Goal: Complete application form

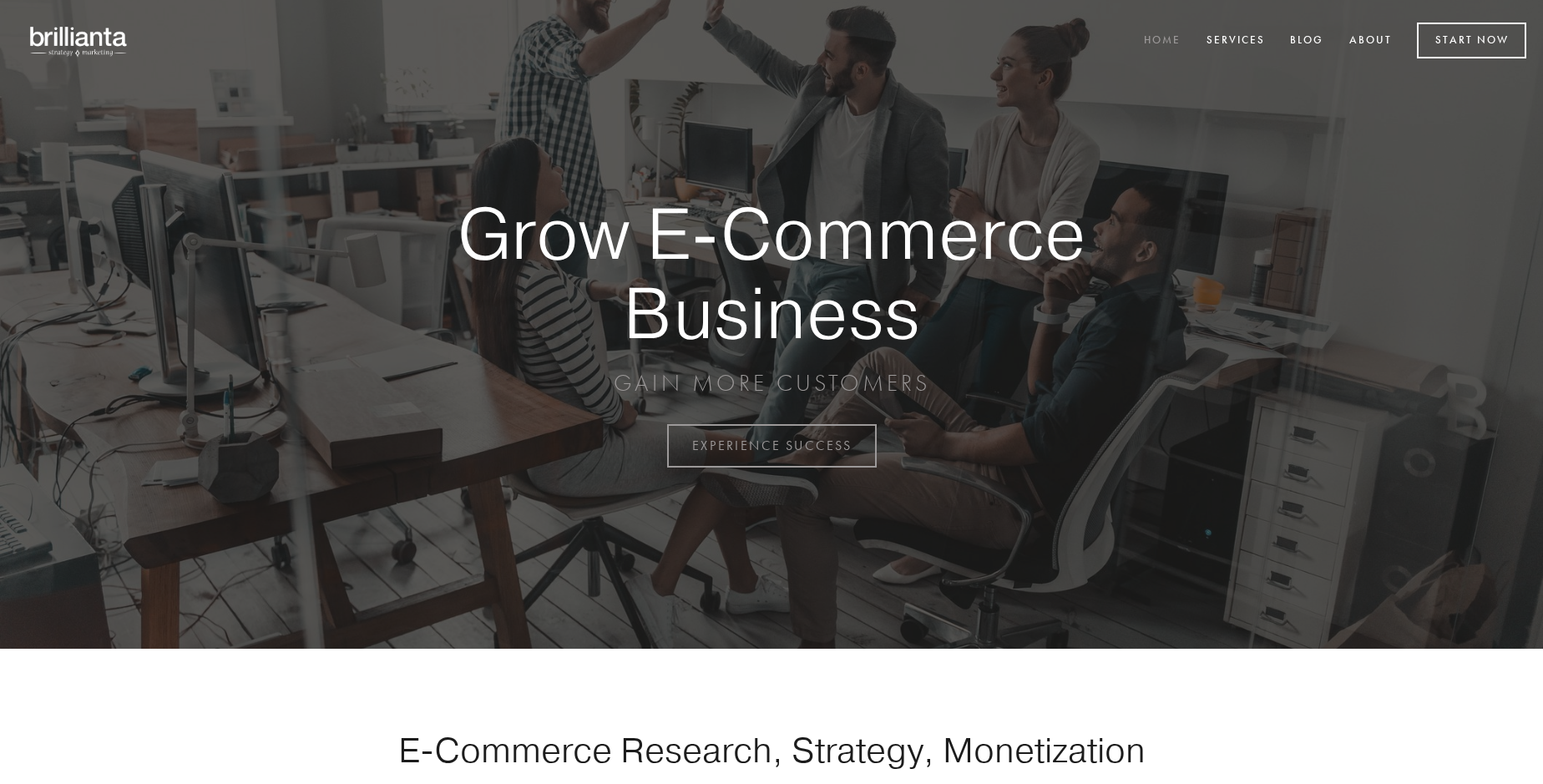
scroll to position [4375, 0]
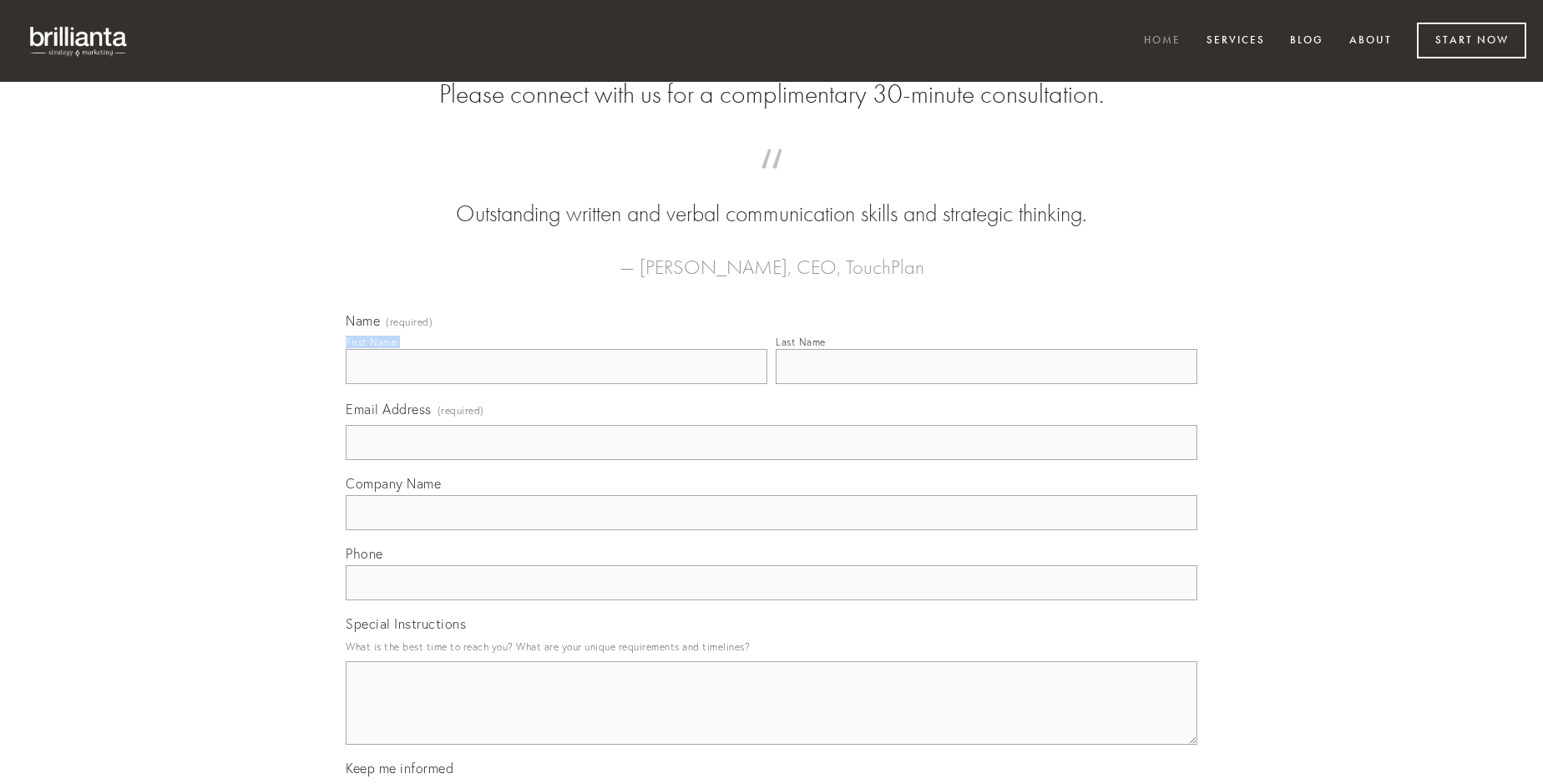
type input "[PERSON_NAME]"
click at [986, 384] on input "Last Name" at bounding box center [986, 366] width 421 height 35
type input "[PERSON_NAME]"
click at [771, 460] on input "Email Address (required)" at bounding box center [771, 442] width 852 height 35
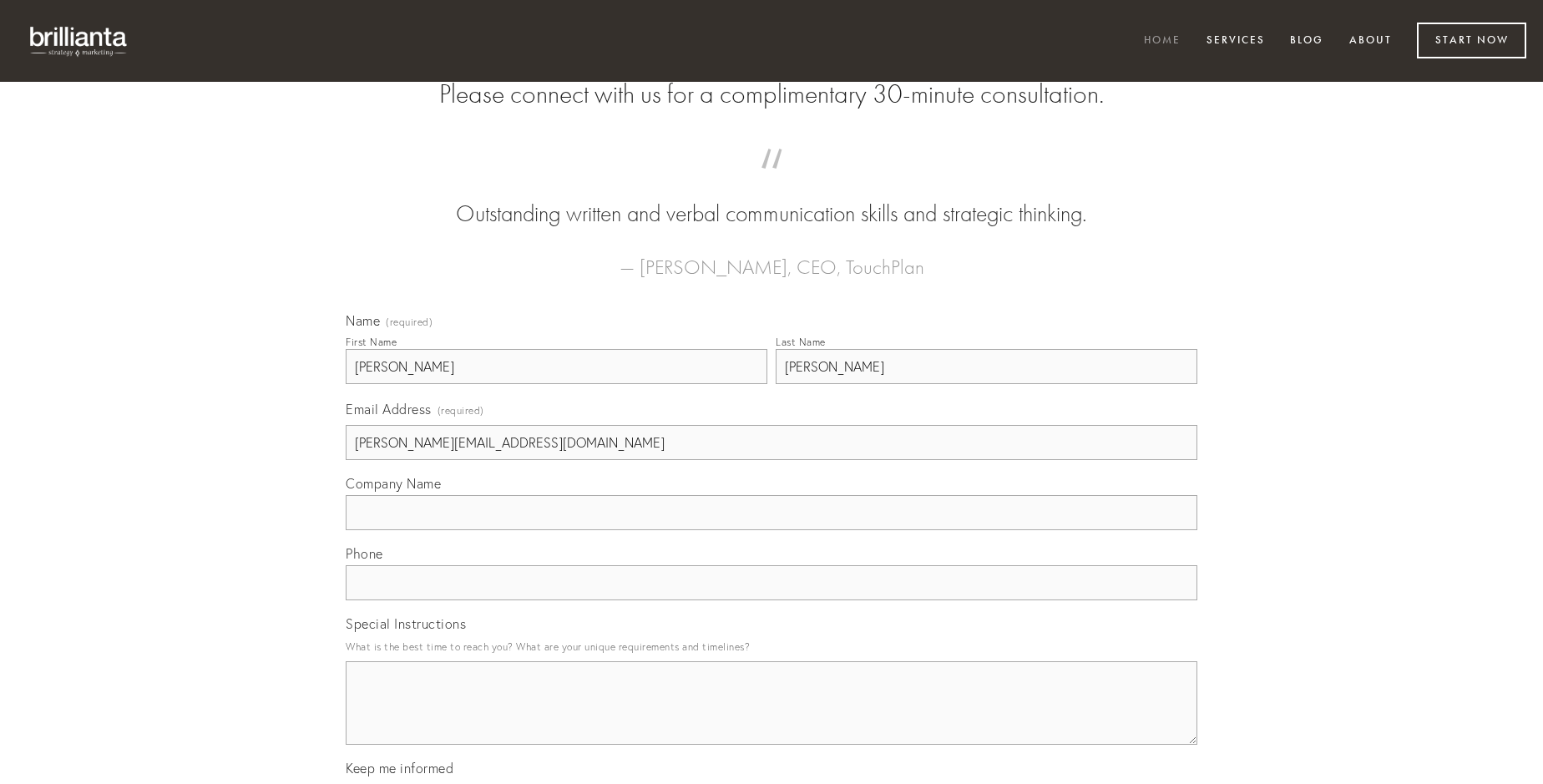
type input "[PERSON_NAME][EMAIL_ADDRESS][DOMAIN_NAME]"
click at [771, 530] on input "Company Name" at bounding box center [771, 512] width 852 height 35
type input "tonsor"
click at [771, 600] on input "text" at bounding box center [771, 583] width 852 height 35
click at [771, 718] on textarea "Special Instructions" at bounding box center [771, 703] width 852 height 83
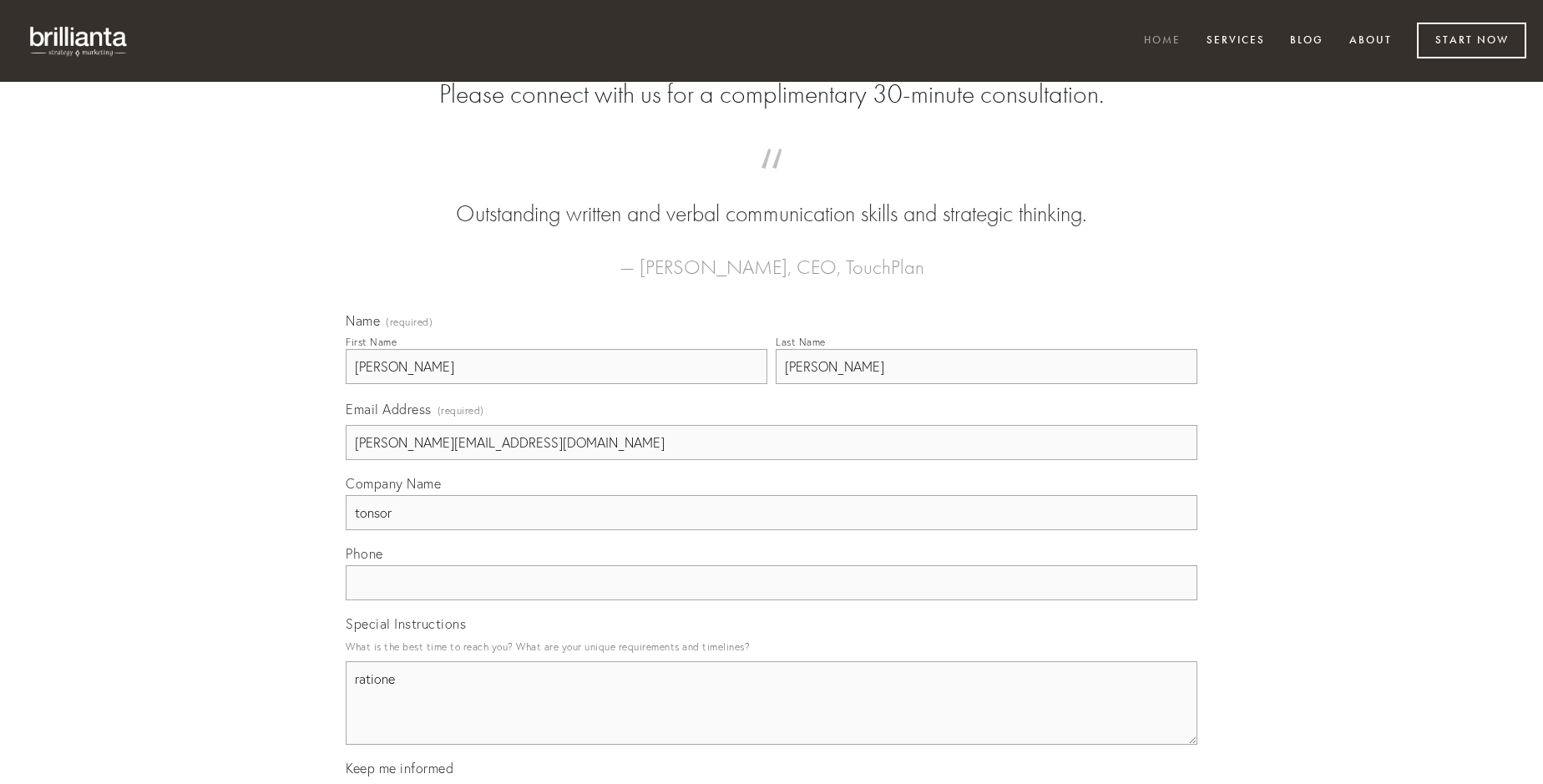
type textarea "ratione"
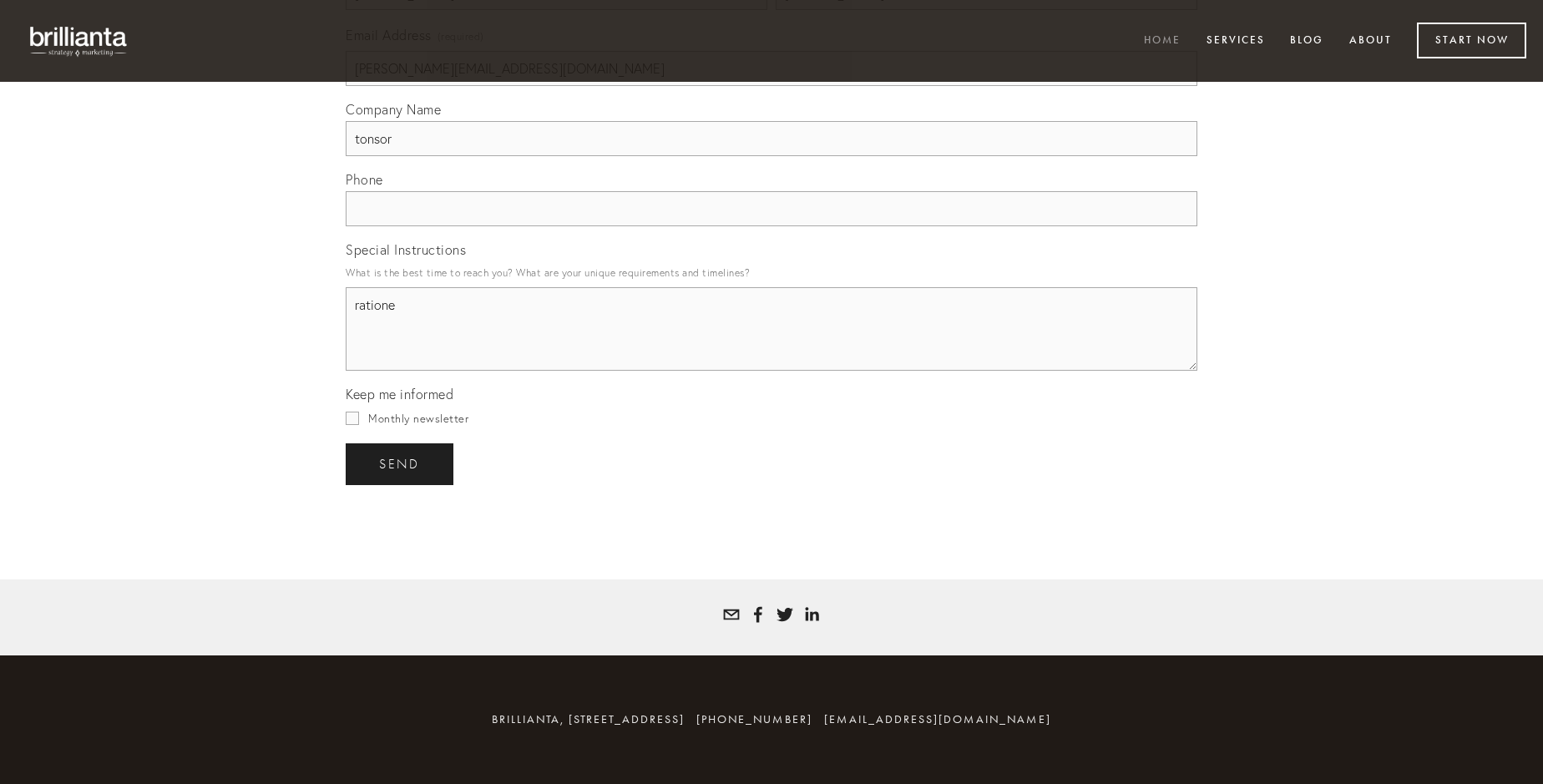
click at [401, 463] on span "send" at bounding box center [399, 464] width 41 height 15
